Goal: Check status

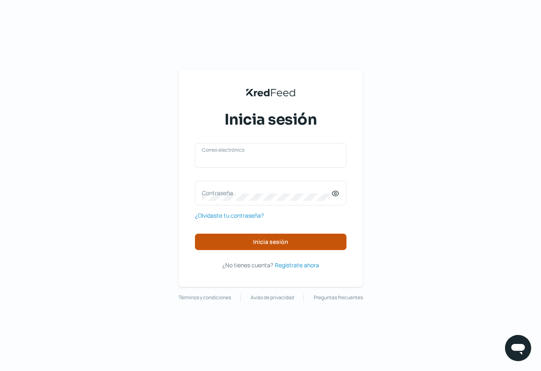
type input "[EMAIL_ADDRESS][PERSON_NAME][DOMAIN_NAME]"
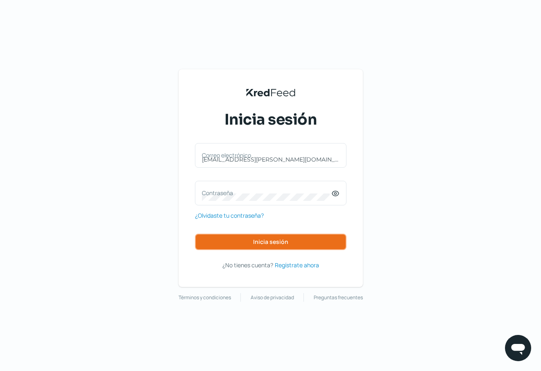
click at [271, 243] on span "Inicia sesión" at bounding box center [270, 242] width 35 height 6
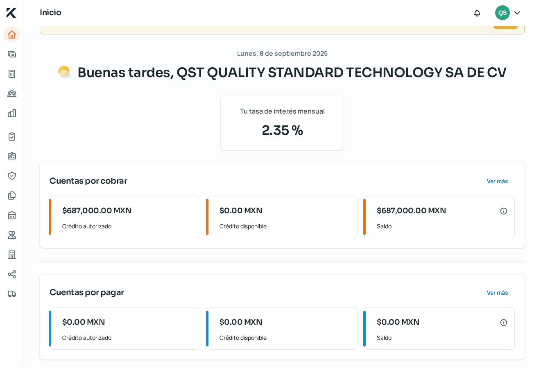
scroll to position [30, 0]
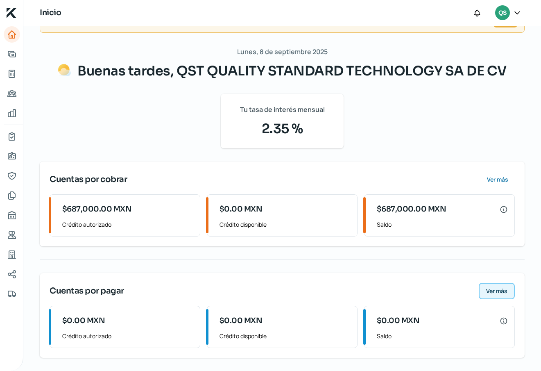
click at [492, 289] on span "Ver más" at bounding box center [496, 291] width 21 height 6
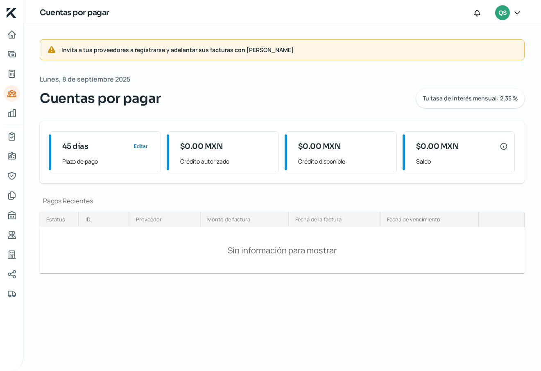
click at [88, 152] on div "45 [PERSON_NAME] Editar" at bounding box center [108, 146] width 92 height 16
drag, startPoint x: 144, startPoint y: 148, endPoint x: 211, endPoint y: 191, distance: 79.4
click at [144, 149] on span "Editar" at bounding box center [141, 146] width 14 height 5
click at [78, 162] on span "Plazo de pago" at bounding box center [108, 161] width 92 height 10
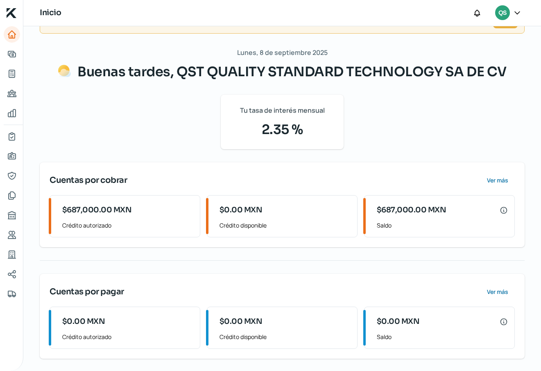
scroll to position [30, 0]
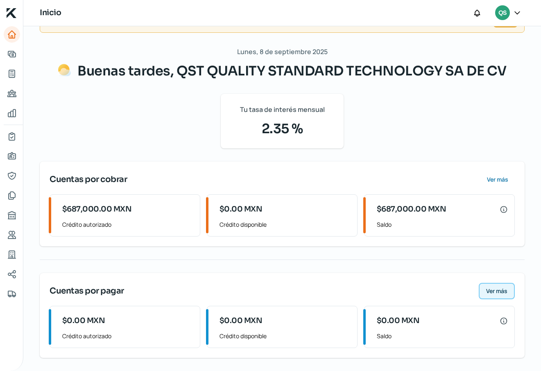
click at [494, 290] on span "Ver más" at bounding box center [496, 291] width 21 height 6
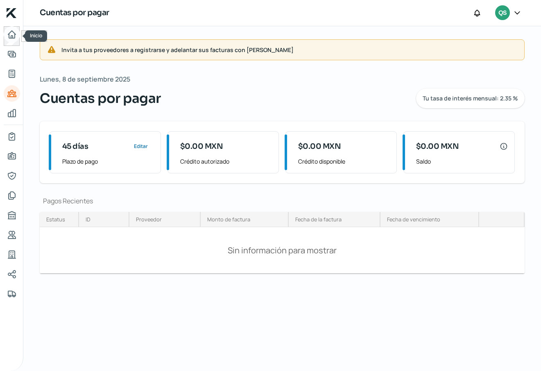
click at [12, 34] on icon "Inicio" at bounding box center [12, 34] width 10 height 10
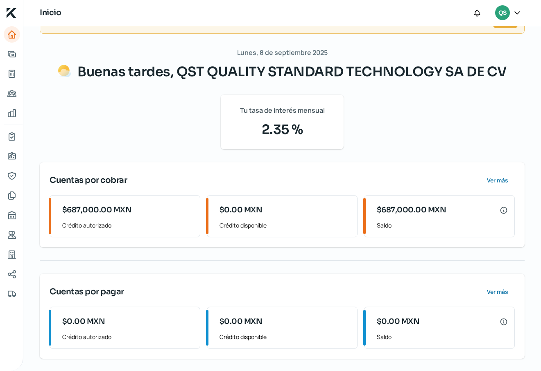
scroll to position [30, 0]
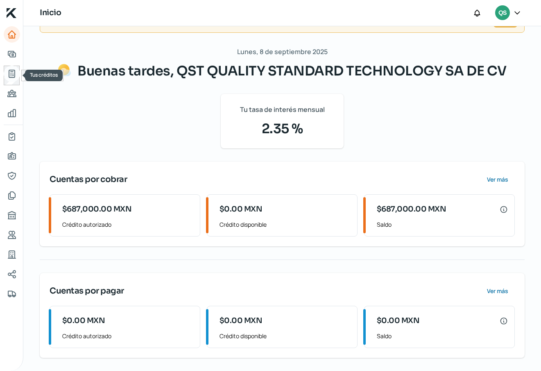
click at [12, 73] on icon "Tus créditos" at bounding box center [12, 74] width 10 height 10
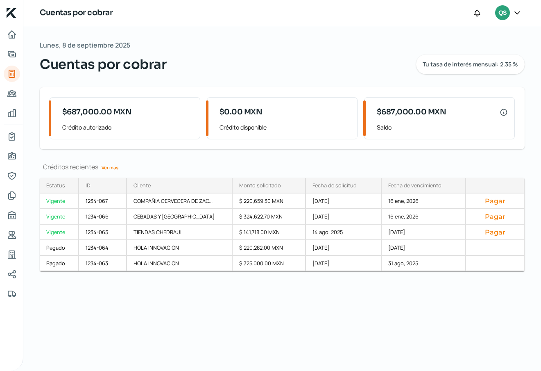
click at [116, 166] on link "Ver más" at bounding box center [109, 167] width 23 height 13
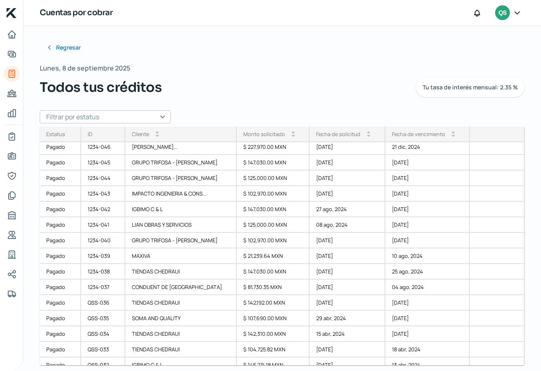
scroll to position [330, 0]
click at [336, 87] on div "Todos tus créditos Tu tasa de interés mensual: 2.35 %" at bounding box center [282, 87] width 485 height 20
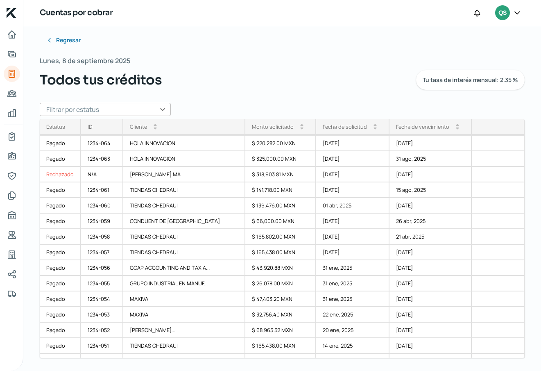
scroll to position [82, 0]
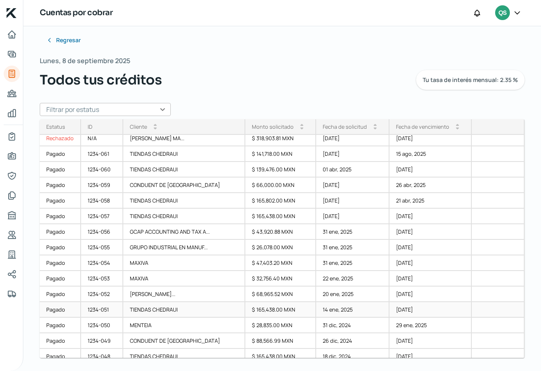
click at [166, 307] on div "TIENDAS CHEDRAUI" at bounding box center [184, 310] width 122 height 16
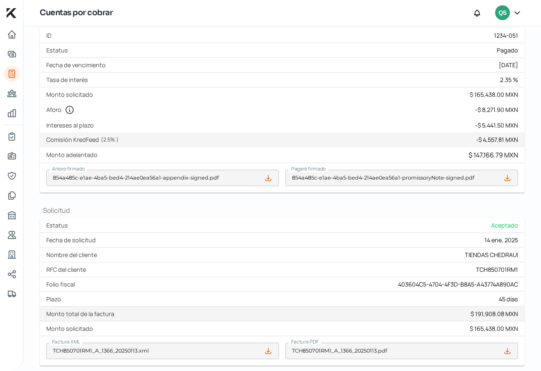
scroll to position [195, 0]
click at [219, 131] on div "Intereses al plazo - $ 5,441.50 MXN" at bounding box center [282, 125] width 485 height 14
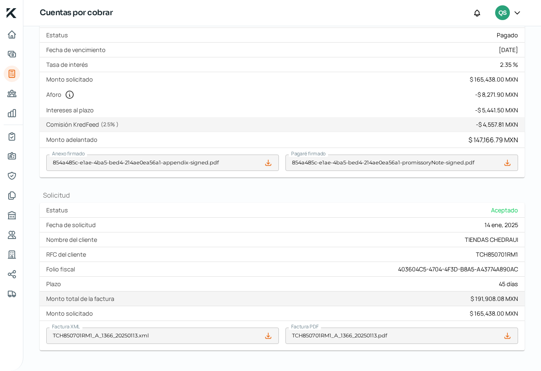
scroll to position [236, 0]
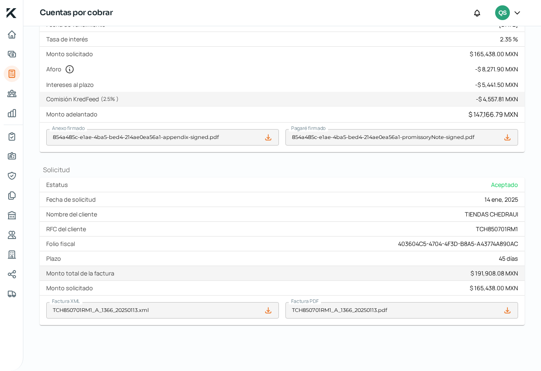
click at [256, 227] on div "RFC del cliente TCH850701RM1" at bounding box center [282, 229] width 485 height 15
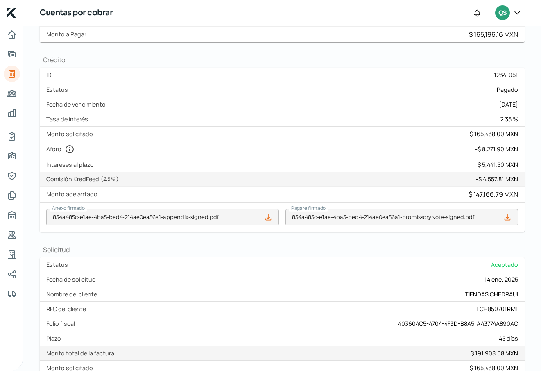
scroll to position [154, 0]
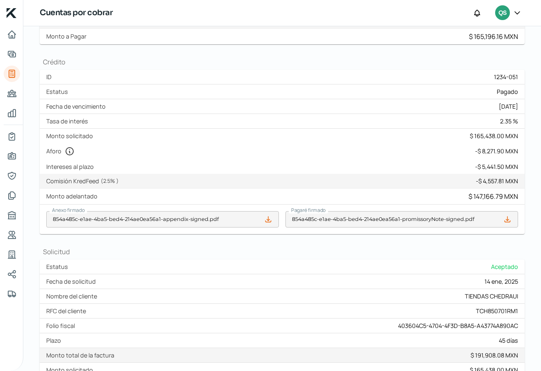
click at [282, 136] on div "Monto solicitado $ 165,438.00 MXN" at bounding box center [282, 136] width 485 height 14
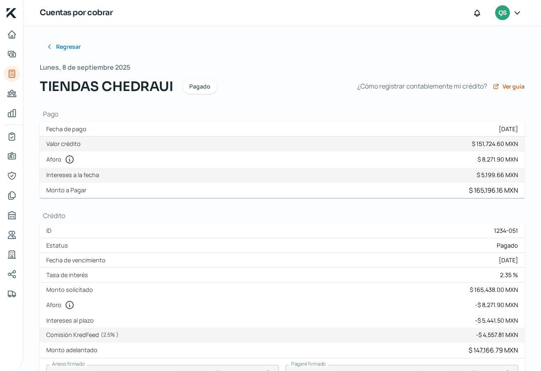
scroll to position [0, 0]
click at [304, 139] on div "Monto adelantado $ 147,166.79 MXN Comisión KredFeed $ 4,557.81 MXN Valor crédit…" at bounding box center [282, 144] width 485 height 15
